Goal: Task Accomplishment & Management: Use online tool/utility

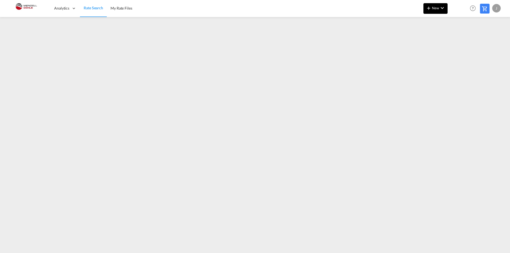
click at [443, 10] on md-icon "icon-chevron-down" at bounding box center [442, 8] width 6 height 6
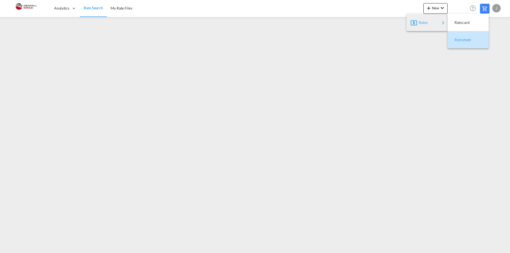
click at [462, 36] on div "Ratesheet" at bounding box center [464, 39] width 20 height 13
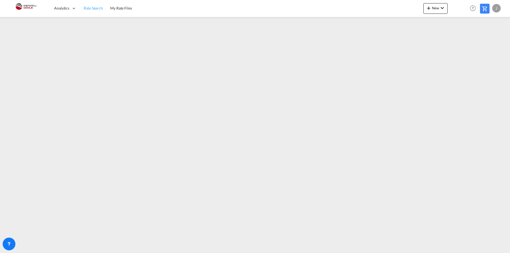
click at [97, 8] on span "Rate Search" at bounding box center [93, 8] width 19 height 5
